Goal: Task Accomplishment & Management: Manage account settings

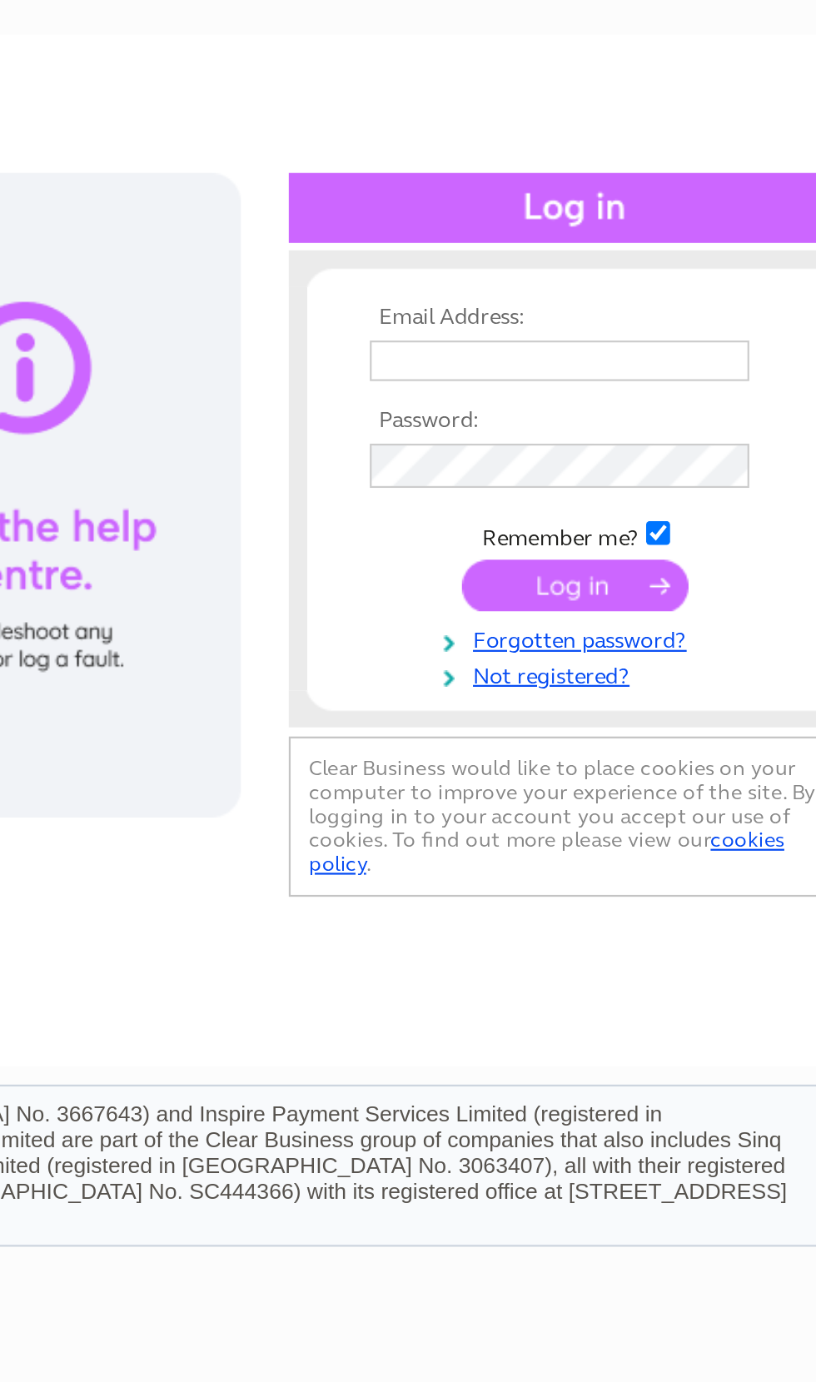
click at [581, 259] on td at bounding box center [677, 272] width 193 height 27
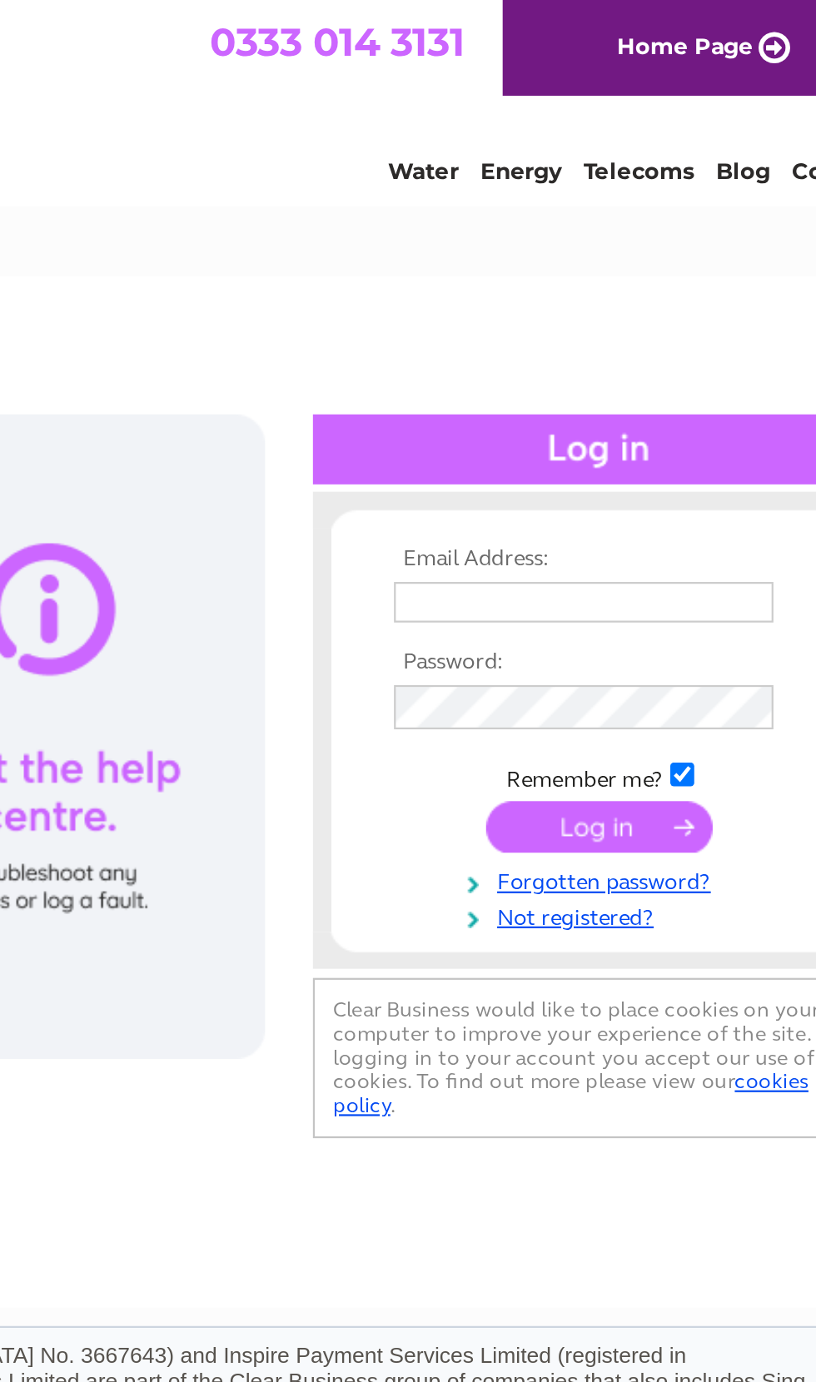
click at [585, 264] on input "text" at bounding box center [671, 272] width 172 height 18
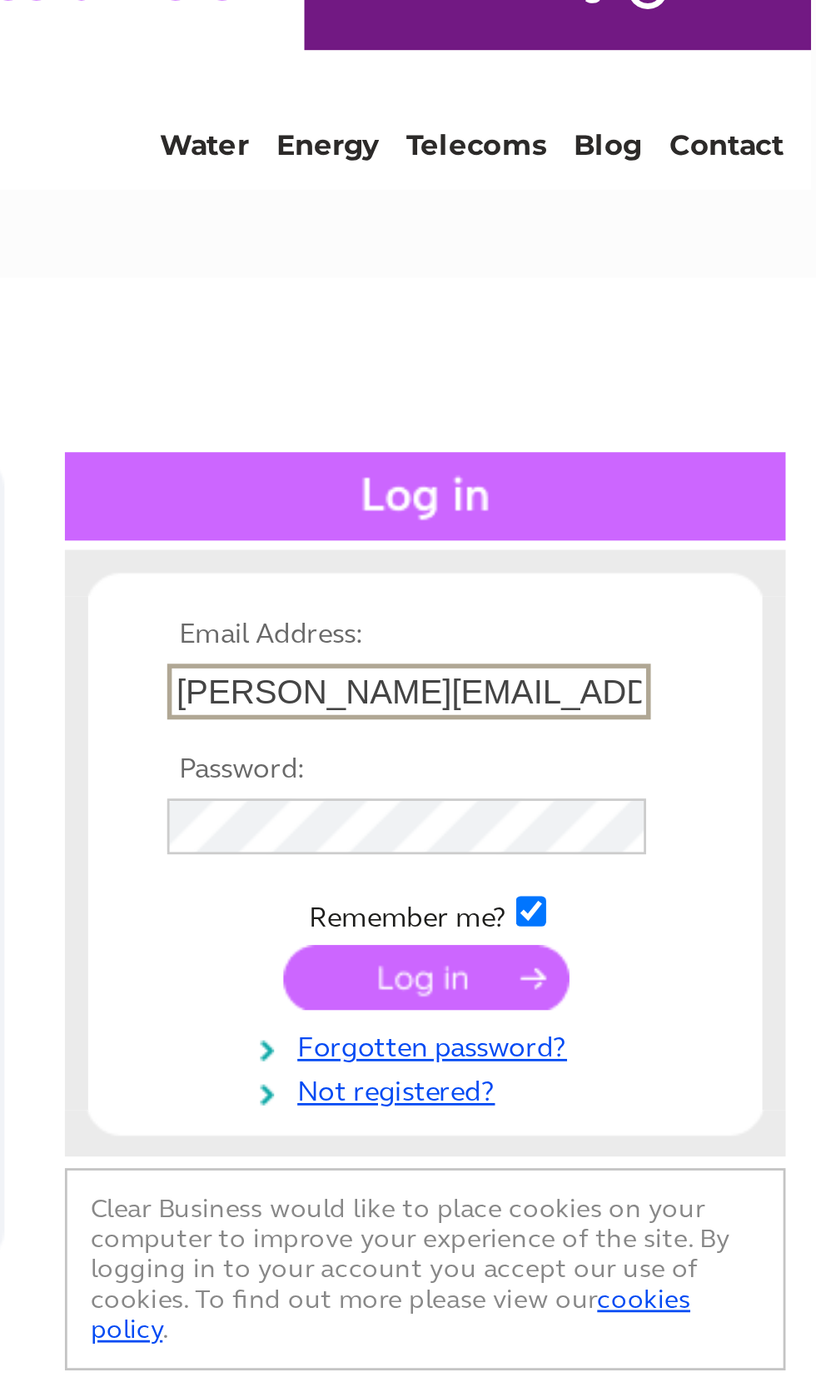
scroll to position [0, 6]
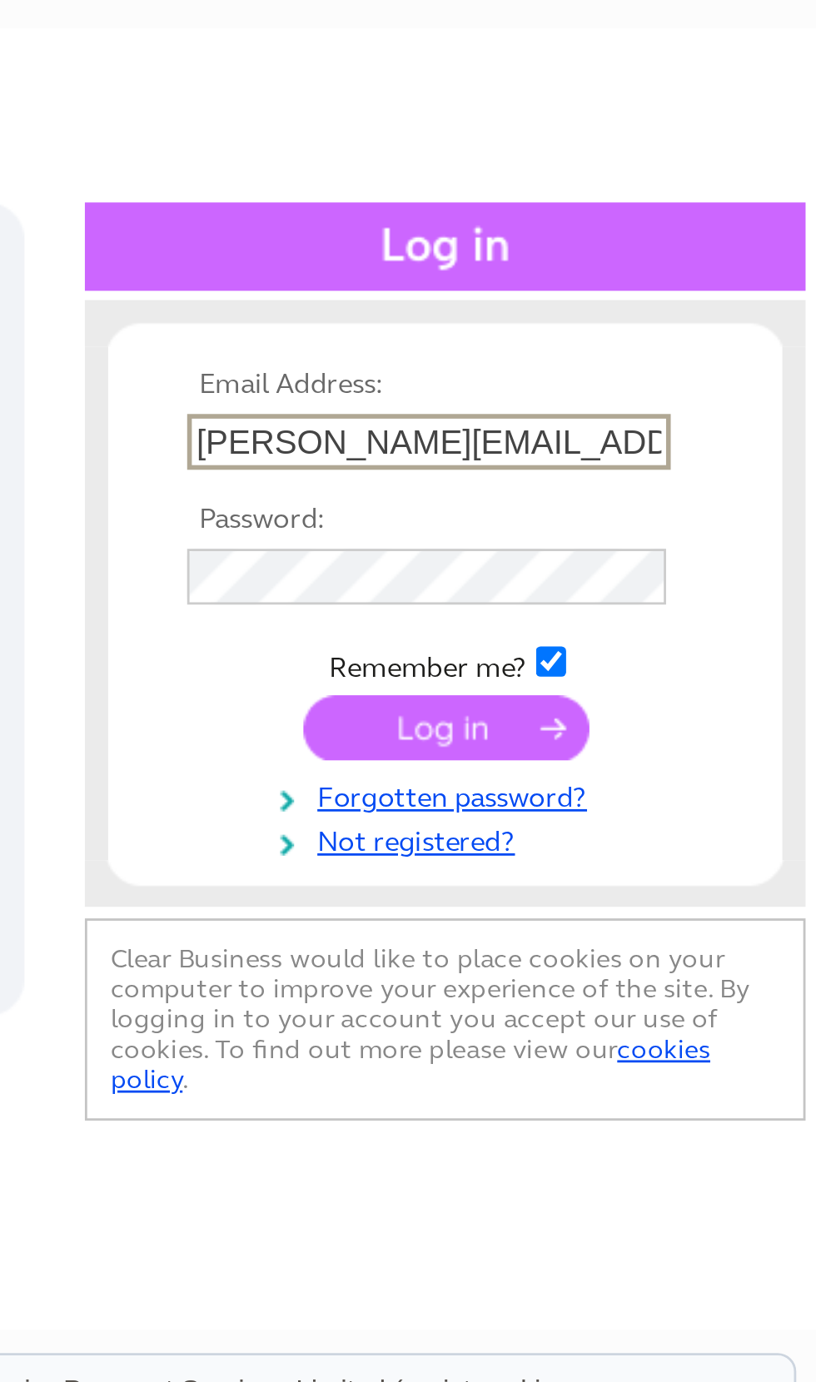
type input "[PERSON_NAME][EMAIL_ADDRESS][PERSON_NAME][DOMAIN_NAME]"
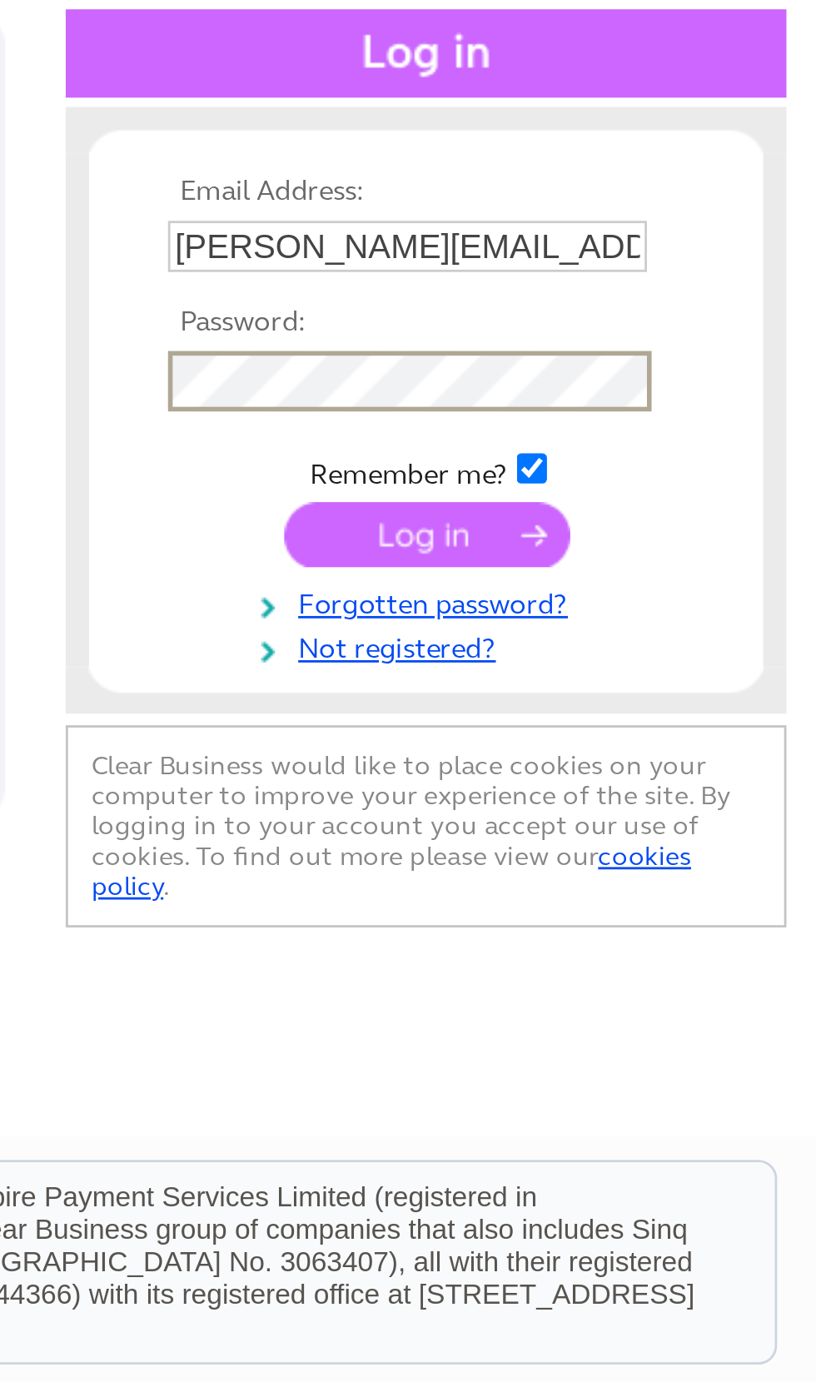
click at [621, 364] on input "submit" at bounding box center [672, 375] width 102 height 23
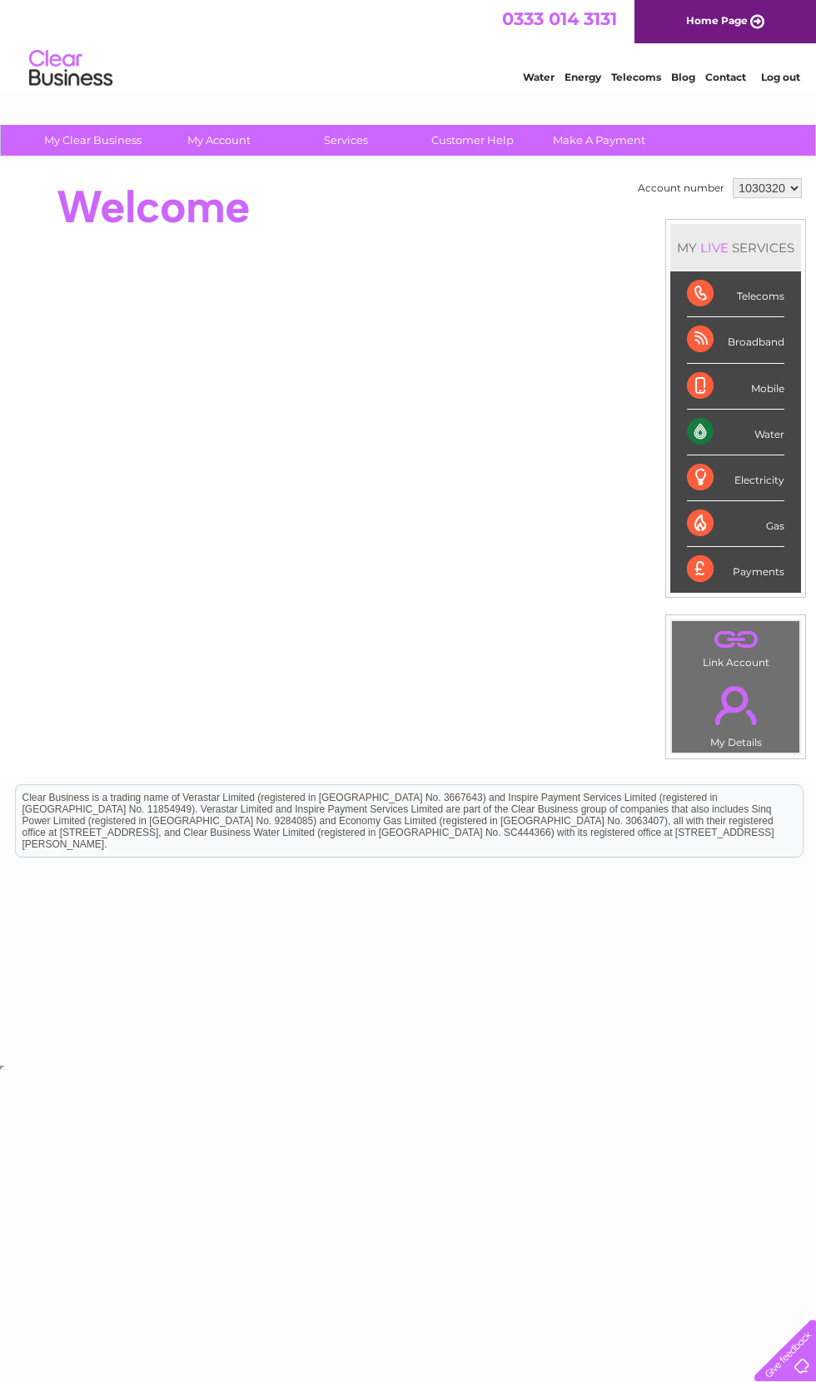
click at [716, 727] on link "." at bounding box center [735, 705] width 119 height 58
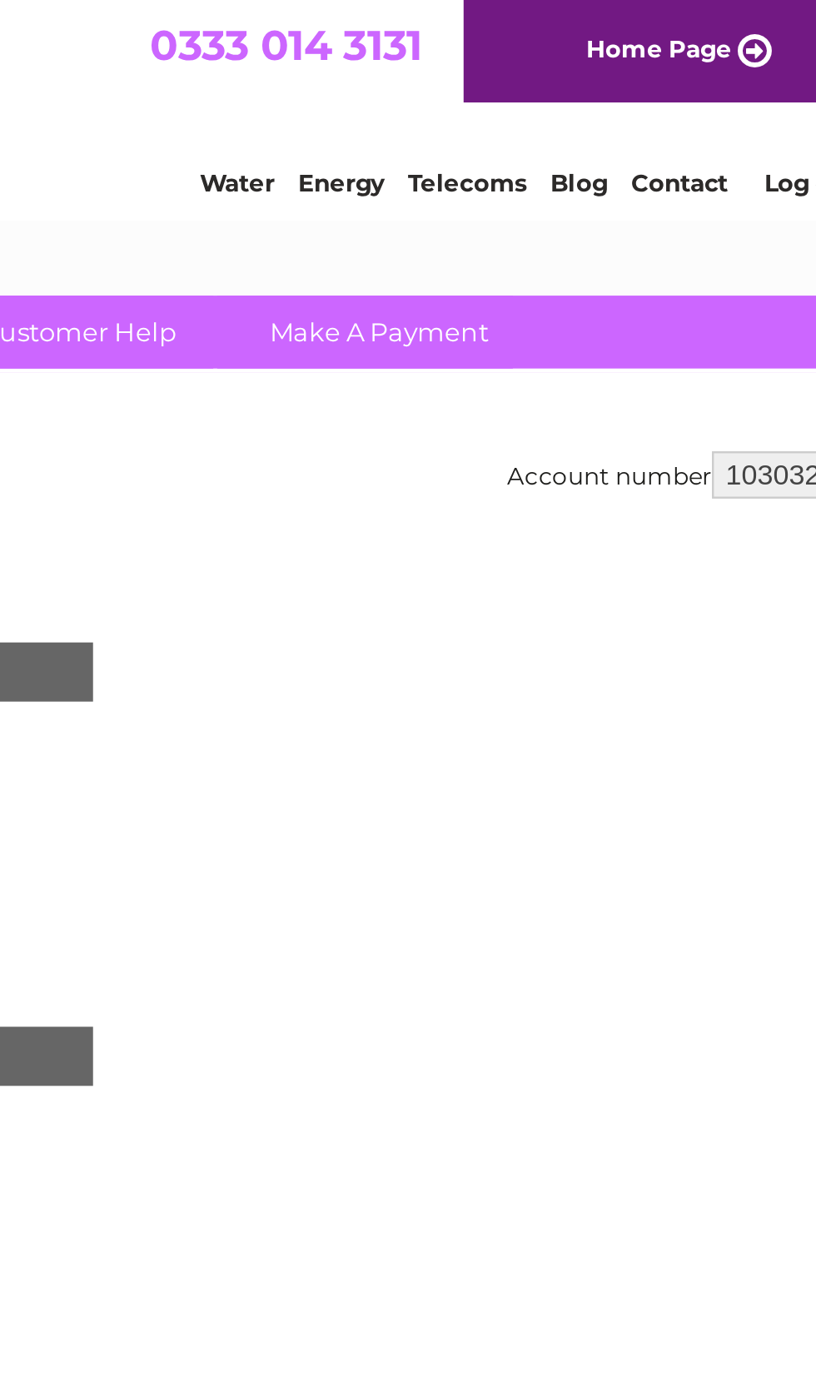
scroll to position [0, 8]
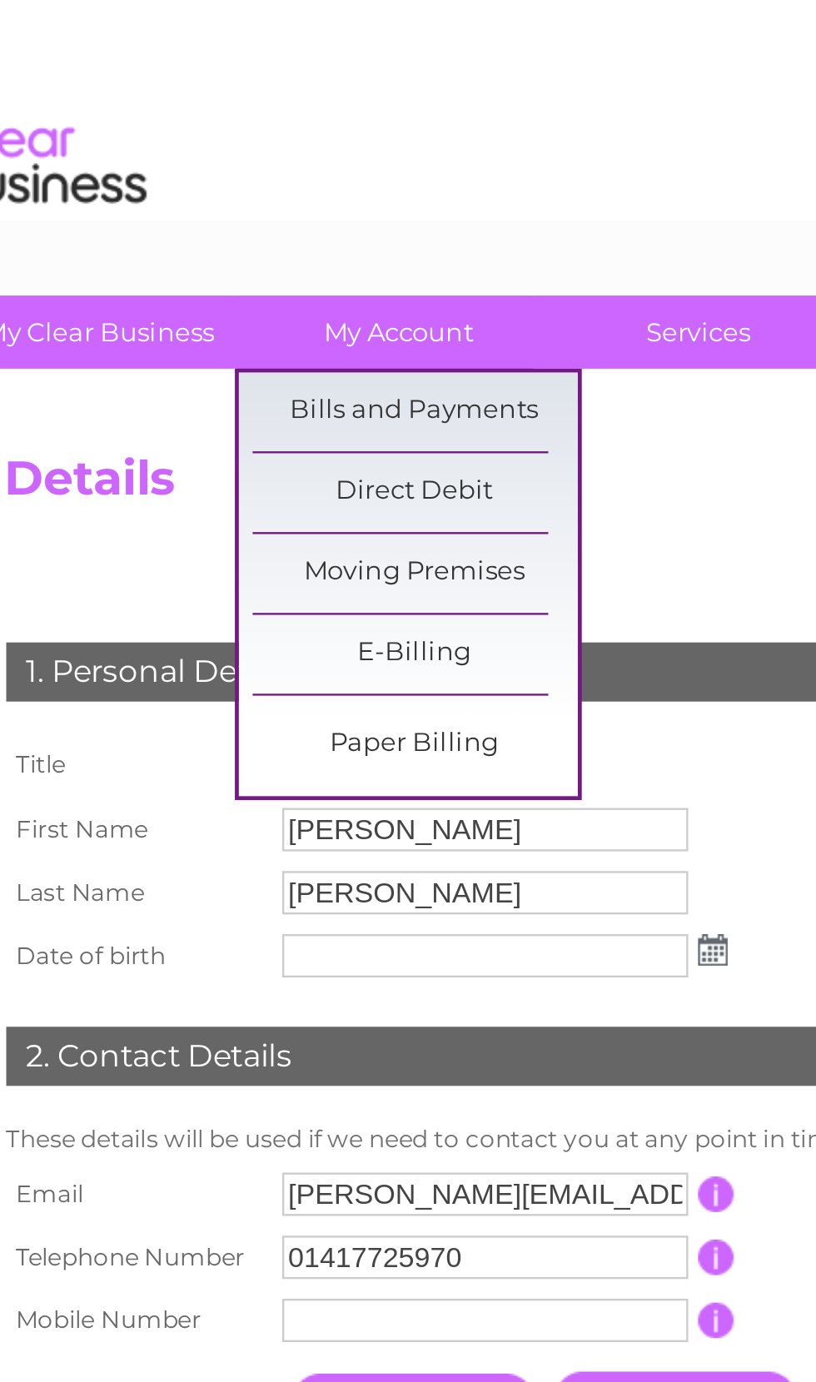
click at [216, 165] on link "Bills and Payments" at bounding box center [217, 173] width 137 height 33
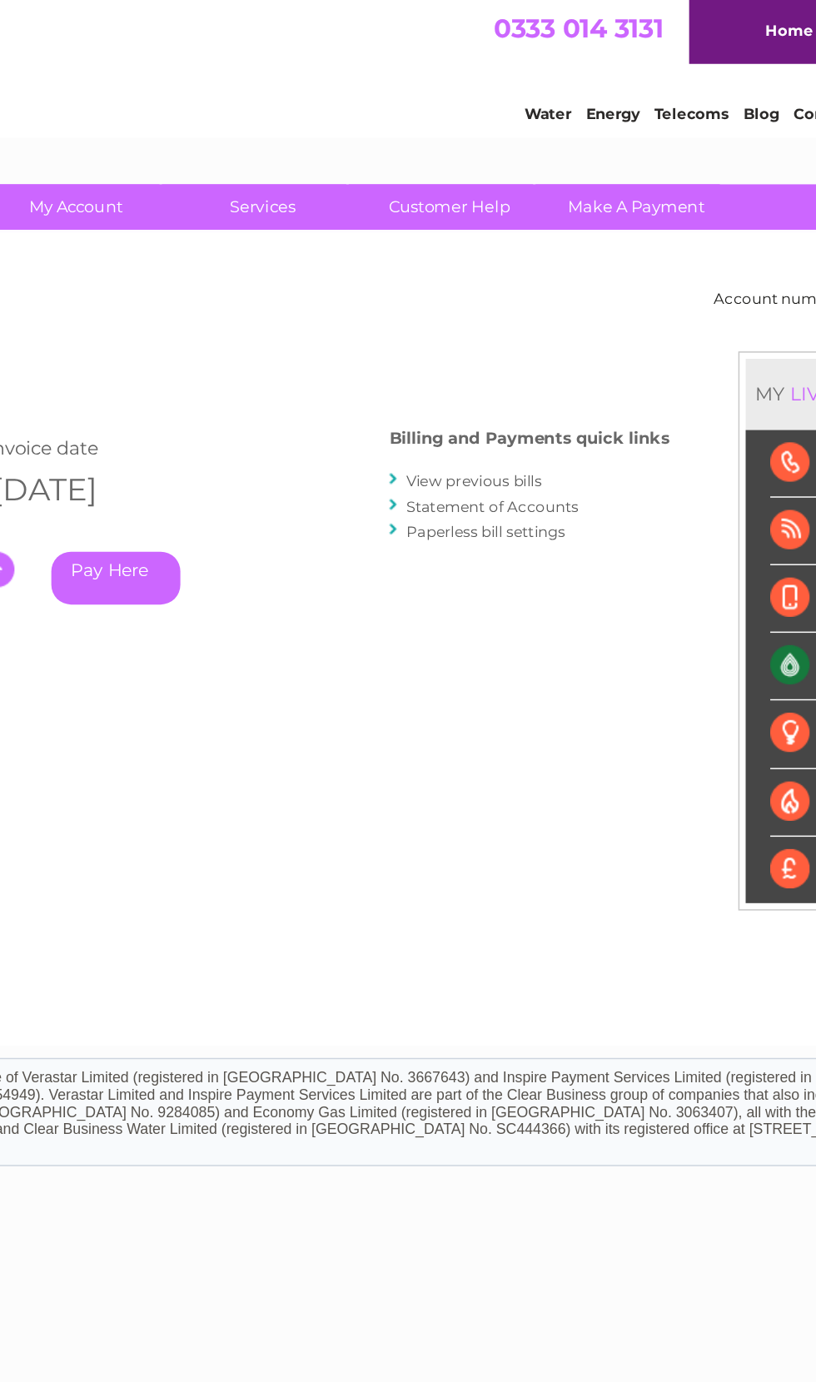
scroll to position [0, 8]
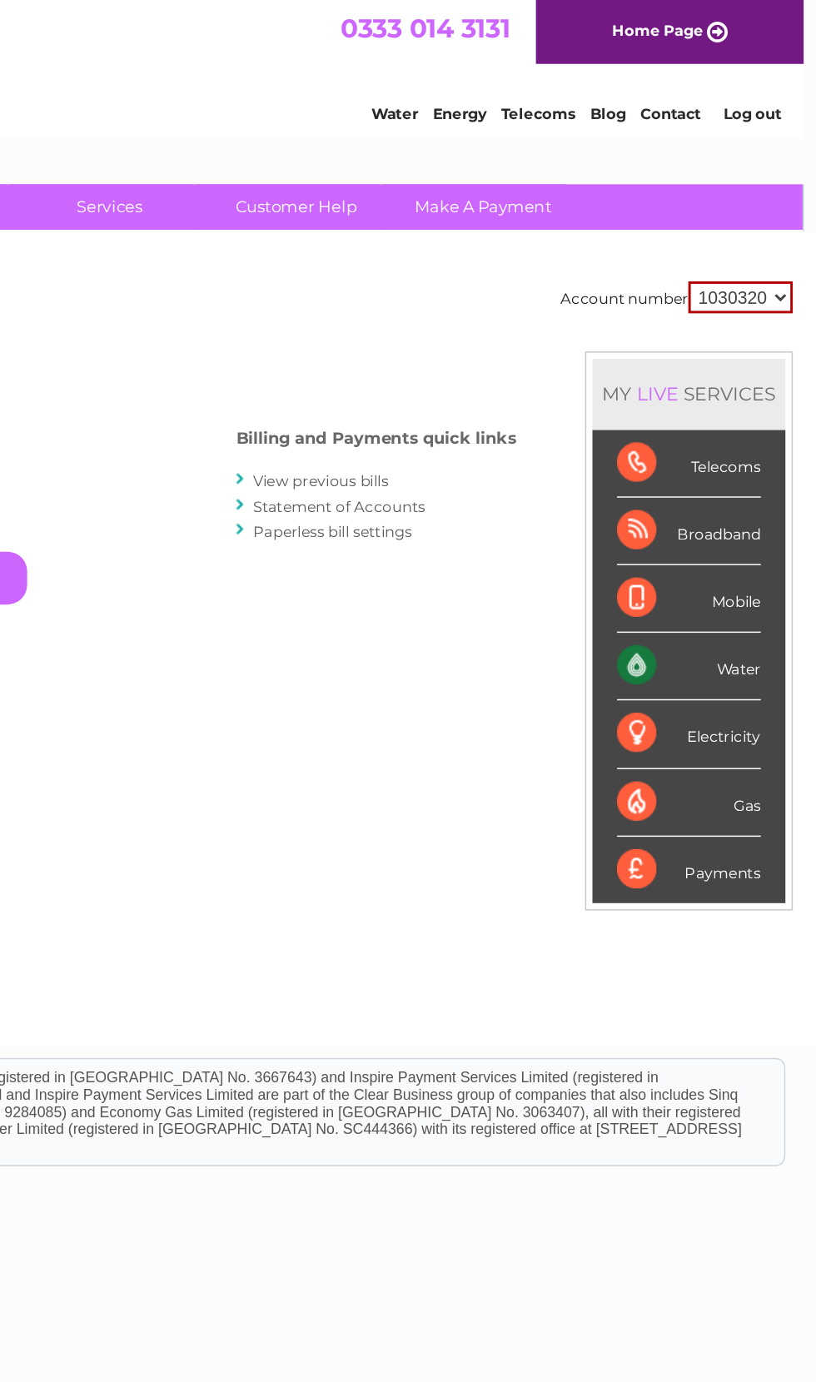
click at [400, 78] on link "Log out" at bounding box center [380, 77] width 39 height 12
